Goal: Check status: Check status

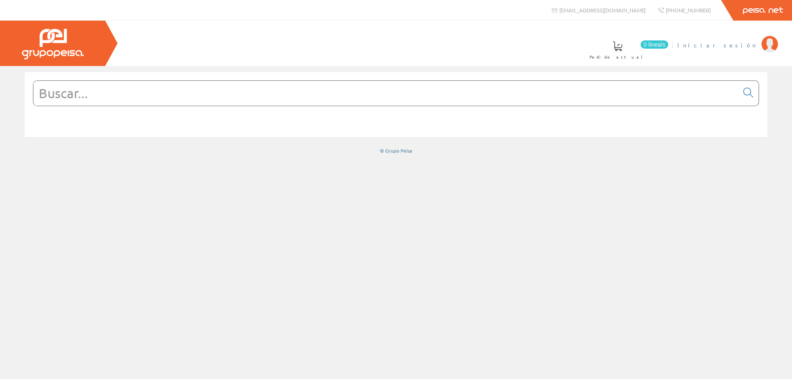
click at [736, 46] on span "Iniciar sesión" at bounding box center [717, 45] width 80 height 8
click at [705, 46] on span "ELECTRICIDAD NOVO S.L." at bounding box center [693, 45] width 128 height 8
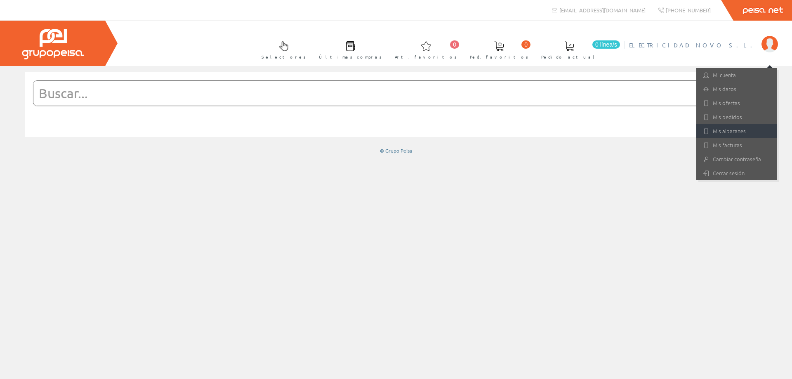
click at [737, 127] on link "Mis albaranes" at bounding box center [736, 131] width 80 height 14
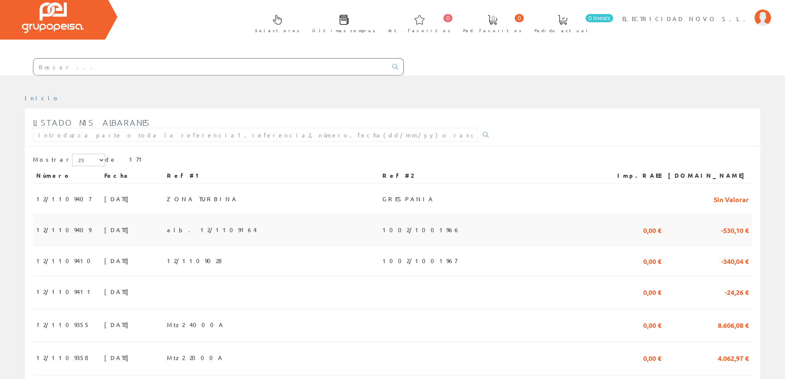
scroll to position [41, 0]
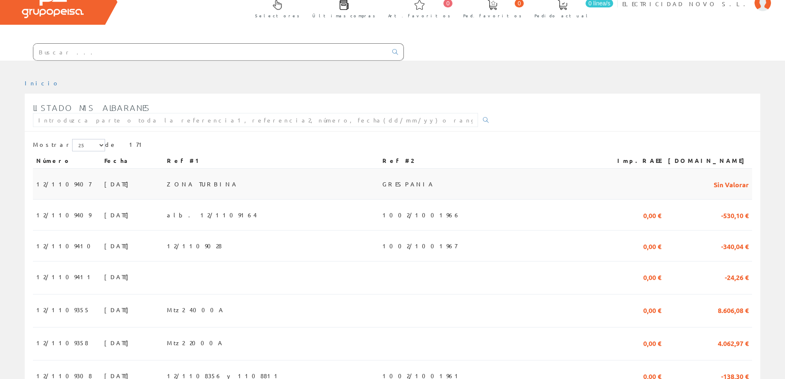
click at [46, 183] on span "12/1109407" at bounding box center [63, 184] width 55 height 14
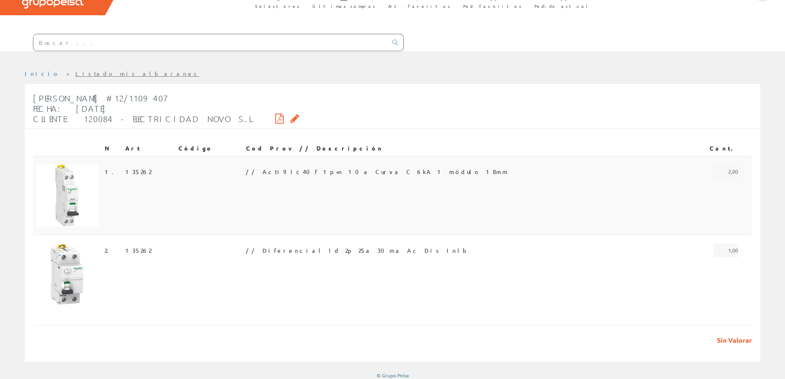
scroll to position [56, 0]
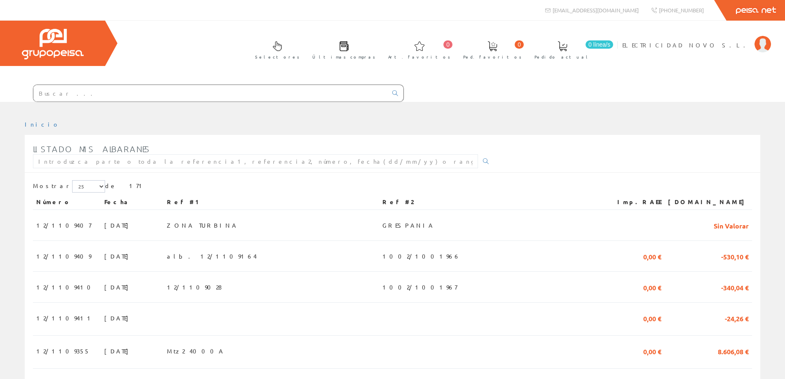
scroll to position [41, 0]
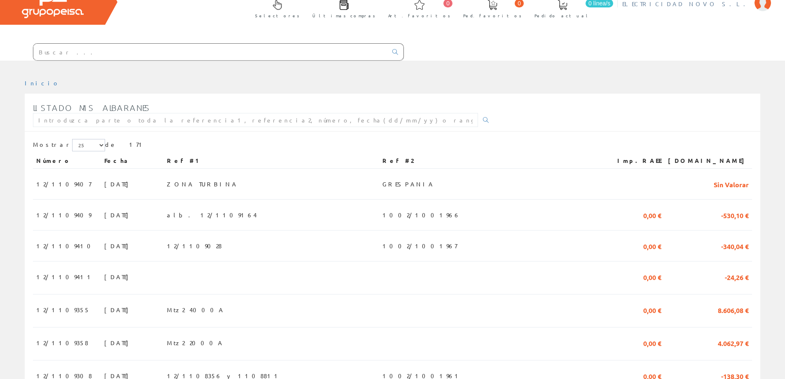
click at [723, 5] on span "ELECTRICIDAD NOVO S.L." at bounding box center [687, 4] width 128 height 8
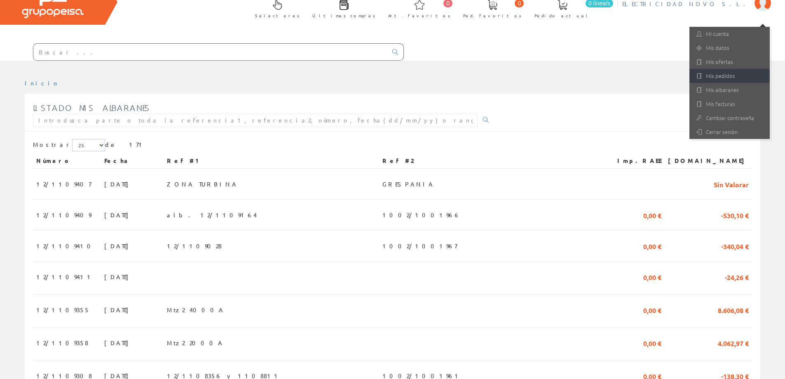
click at [727, 77] on link "Mis pedidos" at bounding box center [730, 76] width 80 height 14
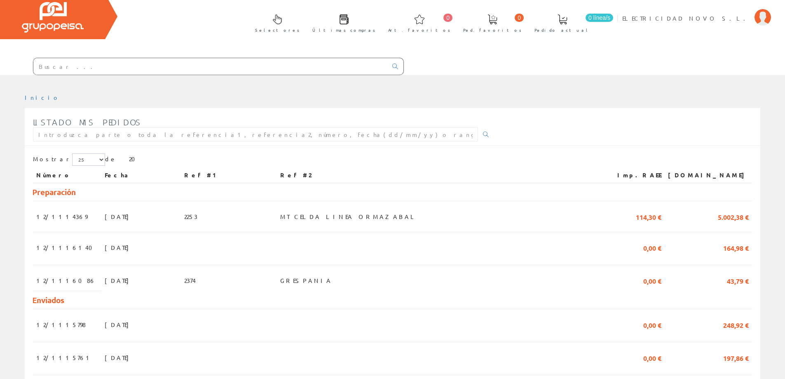
scroll to position [41, 0]
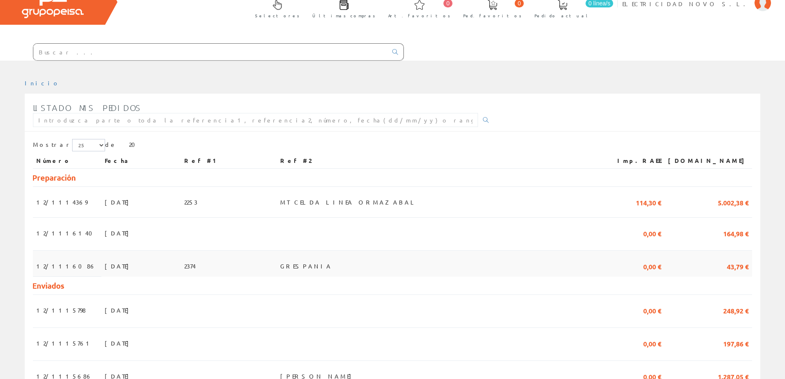
click at [72, 265] on td "12/1116086" at bounding box center [67, 264] width 68 height 26
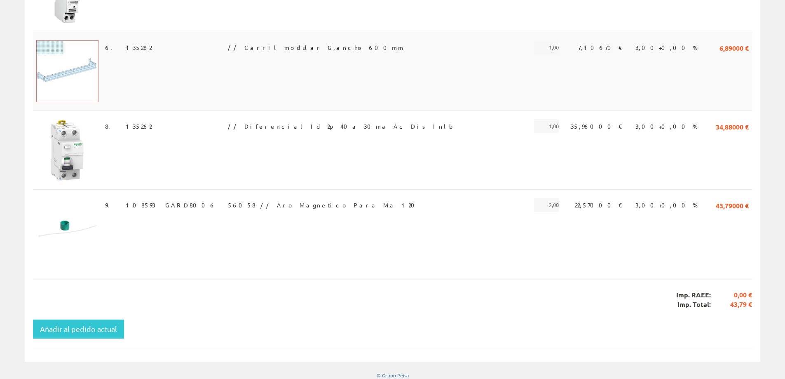
scroll to position [337, 0]
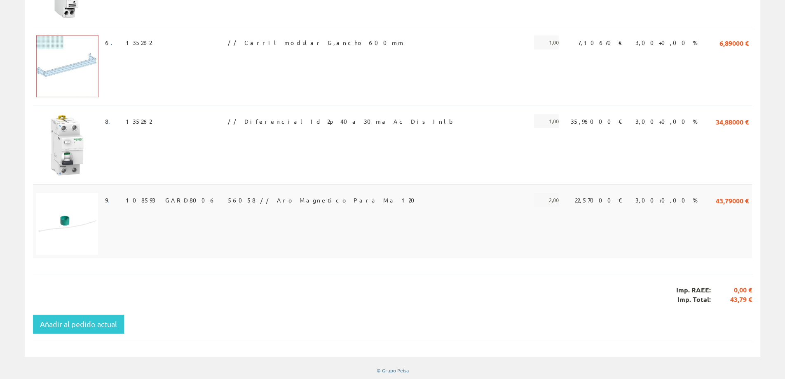
click at [66, 214] on img at bounding box center [67, 224] width 62 height 62
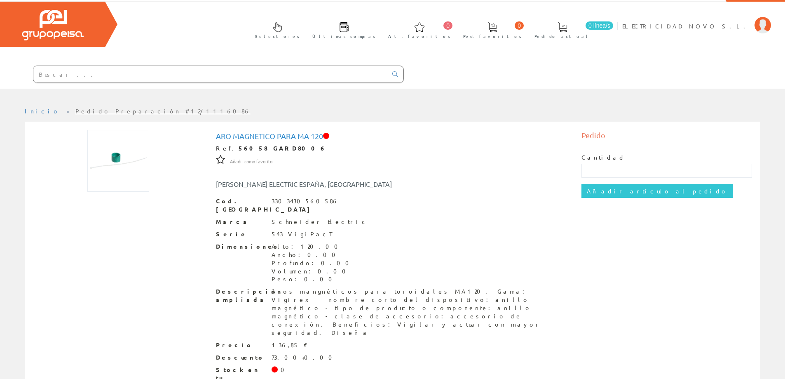
scroll to position [37, 0]
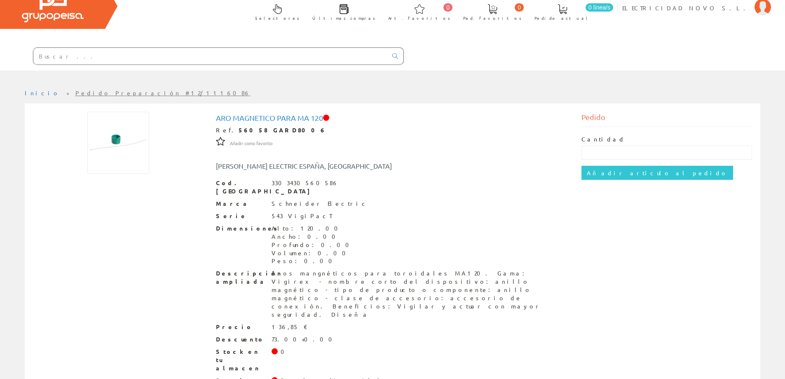
click at [239, 131] on strong "56058 GARD8006" at bounding box center [282, 129] width 87 height 7
copy strong "56058"
